Goal: Task Accomplishment & Management: Use online tool/utility

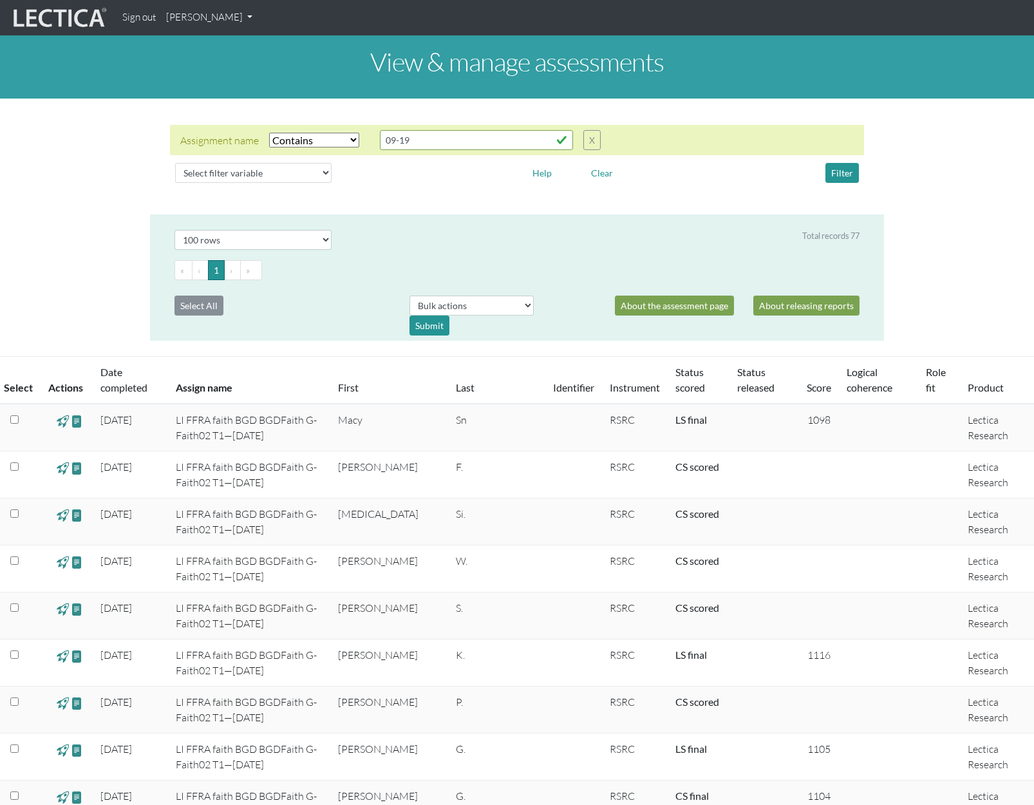
select select "icontains"
select select "100"
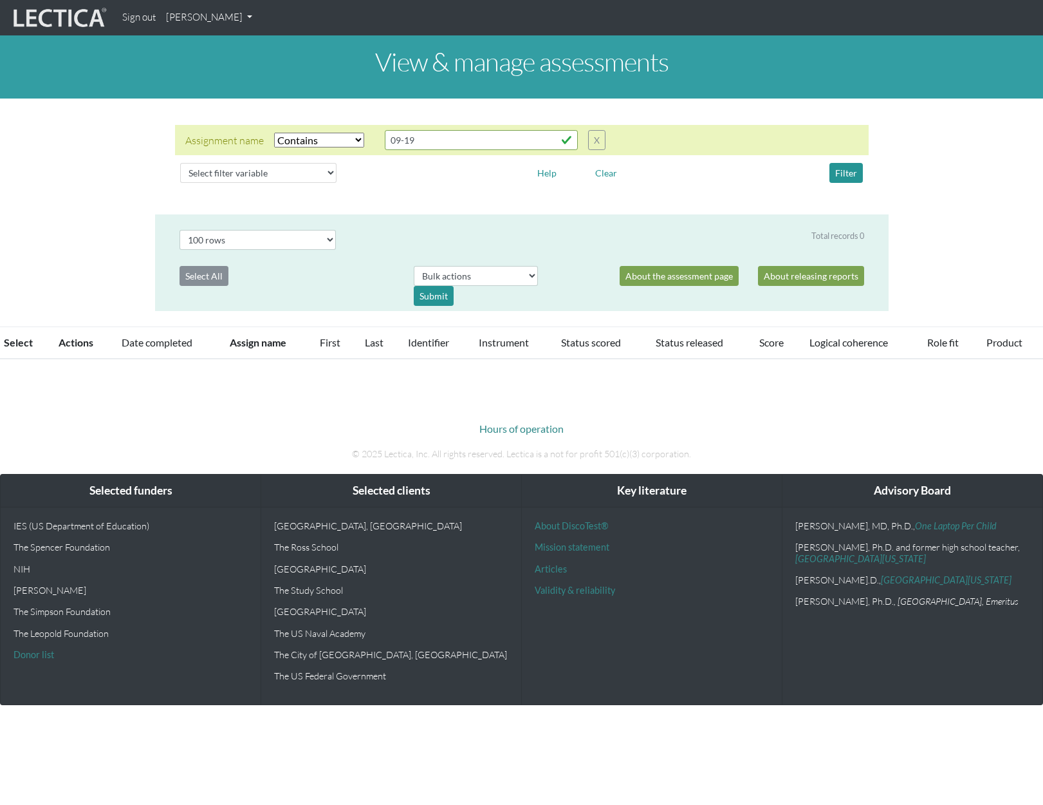
select select "icontains"
select select "100"
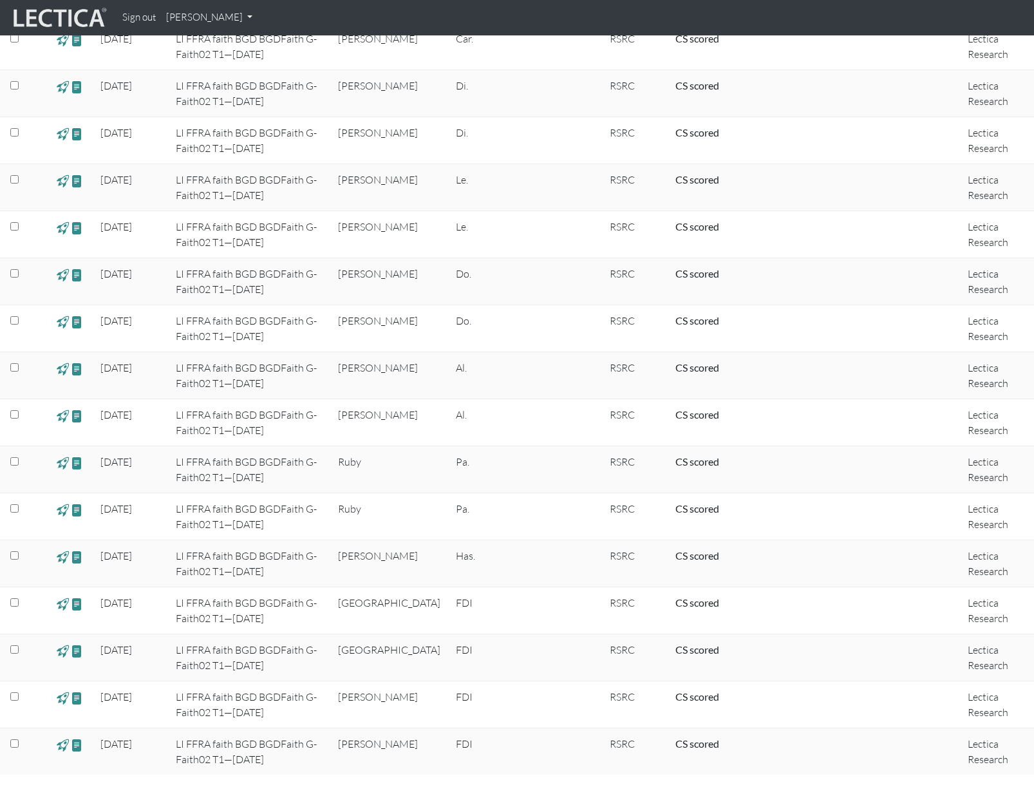
scroll to position [3411, 0]
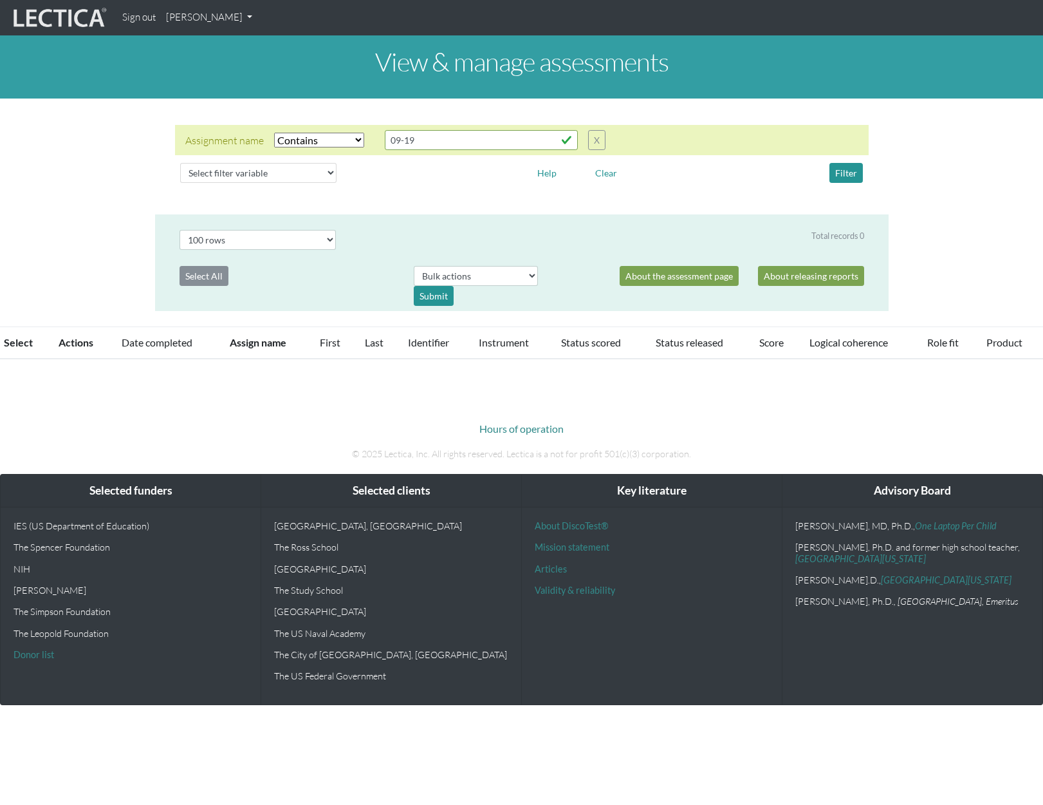
select select "icontains"
select select "100"
